Goal: Task Accomplishment & Management: Manage account settings

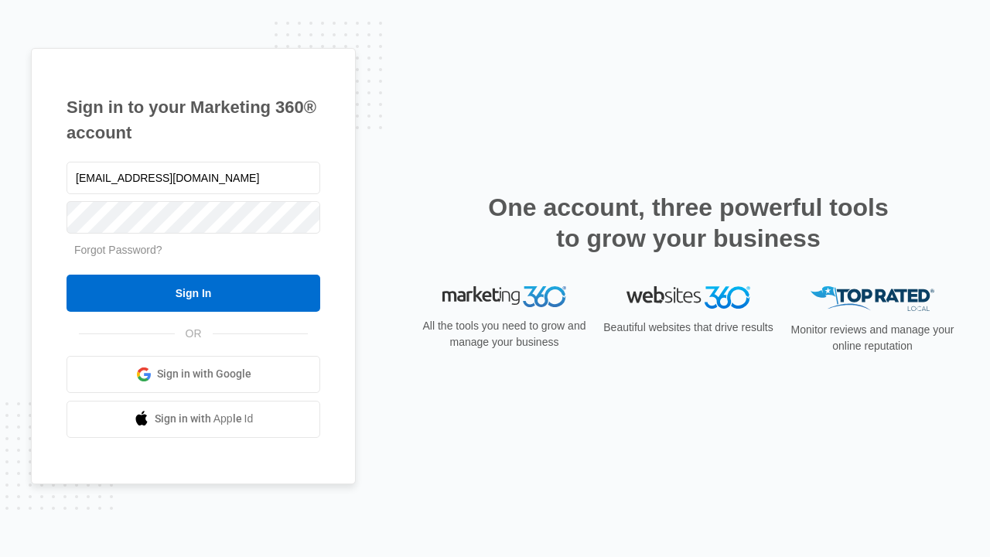
type input "[EMAIL_ADDRESS][DOMAIN_NAME]"
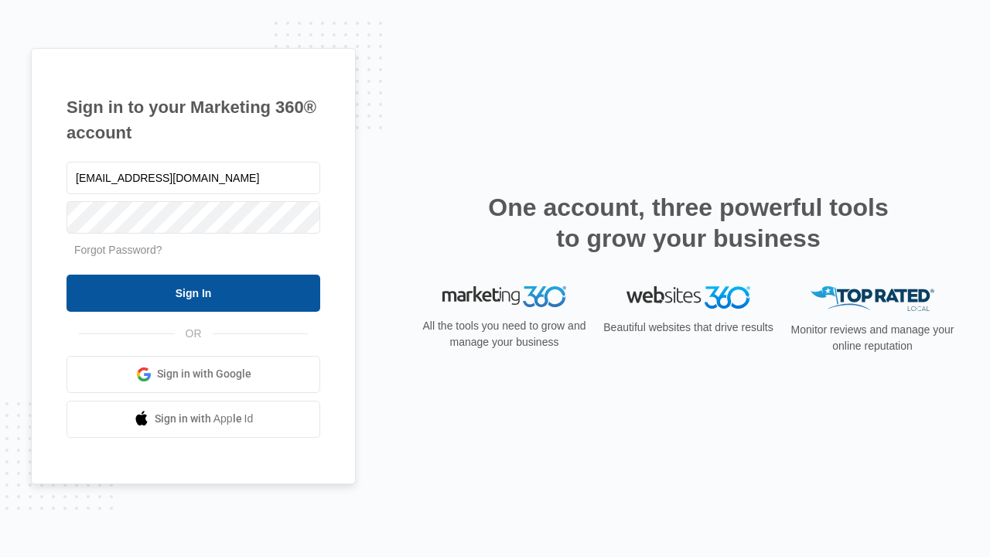
click at [193, 292] on input "Sign In" at bounding box center [194, 293] width 254 height 37
